Goal: Task Accomplishment & Management: Manage account settings

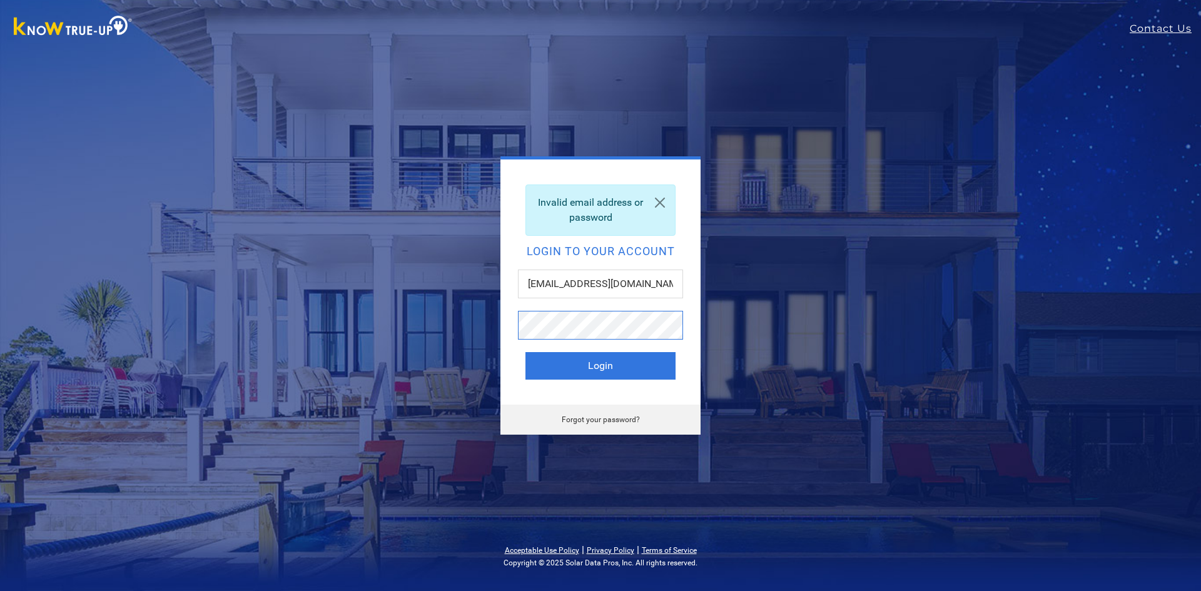
click at [525, 352] on button "Login" at bounding box center [600, 366] width 150 height 28
click at [536, 278] on input "text" at bounding box center [600, 284] width 165 height 29
type input "[EMAIL_ADDRESS][DOMAIN_NAME]"
click at [560, 368] on button "Login" at bounding box center [600, 366] width 150 height 28
click at [595, 420] on link "Forgot your password?" at bounding box center [601, 419] width 78 height 9
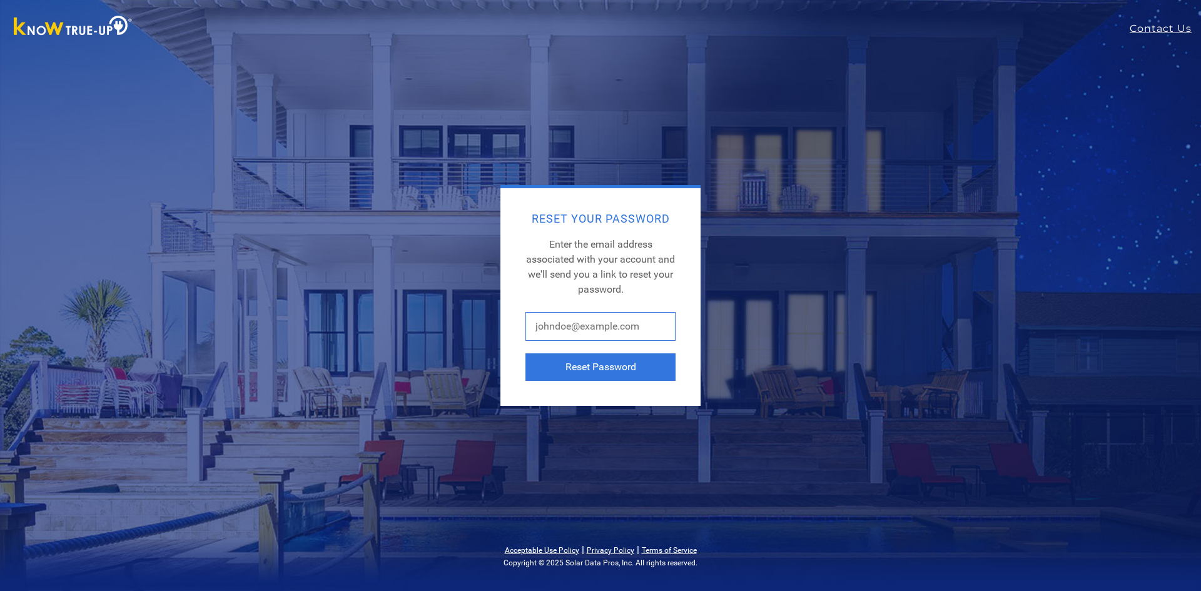
click at [561, 335] on input "text" at bounding box center [600, 326] width 150 height 29
type input "djacuzzi@selectgroupre.com"
click at [606, 367] on button "Reset Password" at bounding box center [600, 367] width 150 height 28
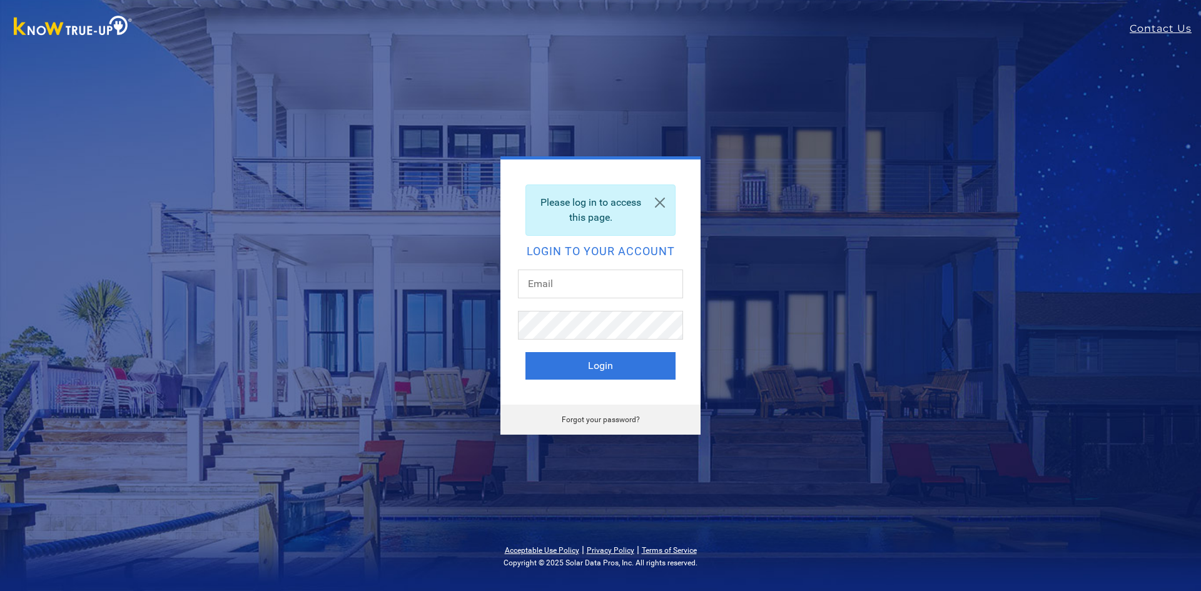
click at [619, 214] on div "Please log in to access this page." at bounding box center [600, 210] width 150 height 51
click at [76, 26] on img at bounding box center [73, 27] width 131 height 28
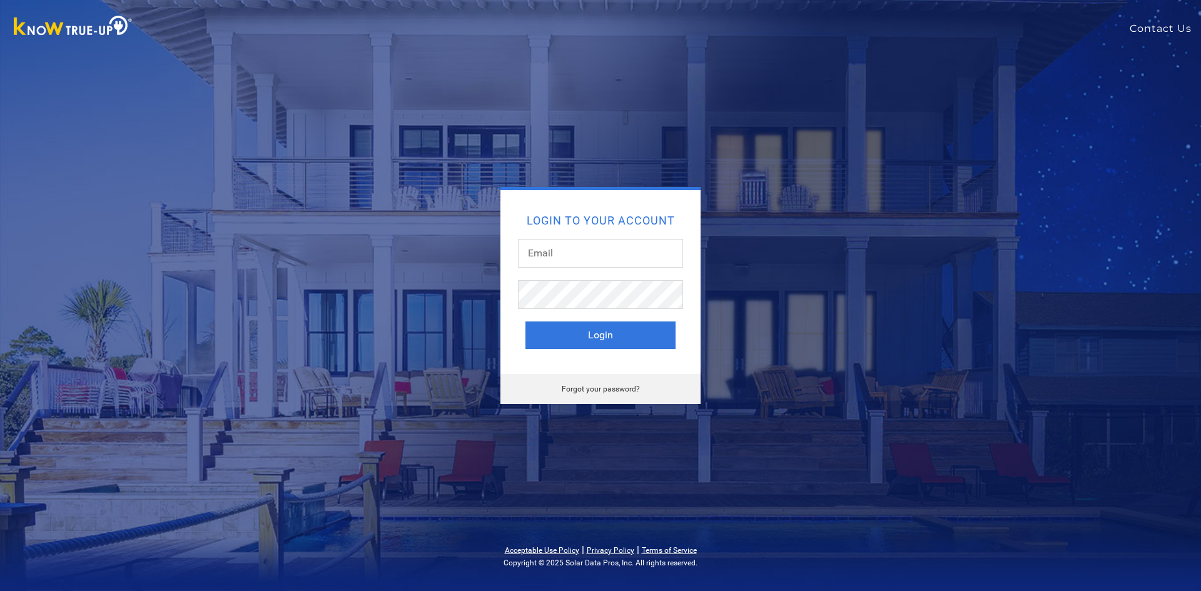
click at [1164, 26] on link "Contact Us" at bounding box center [1165, 28] width 71 height 15
